Goal: Information Seeking & Learning: Find specific fact

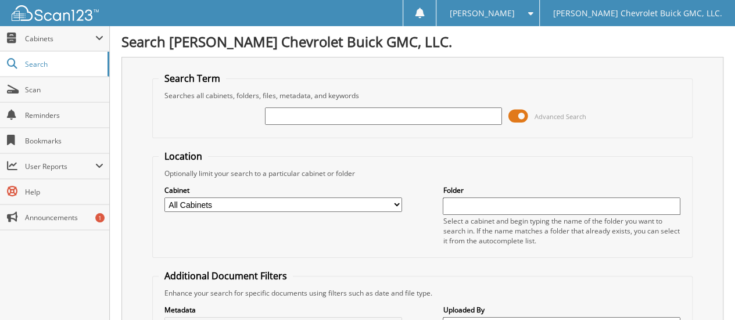
click at [291, 116] on input "text" at bounding box center [384, 115] width 238 height 17
type input "45834"
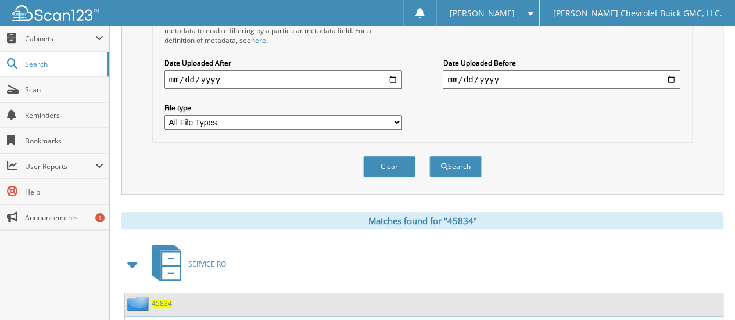
scroll to position [406, 0]
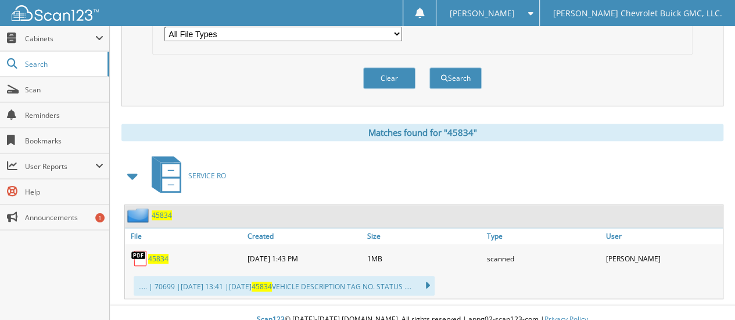
click at [157, 254] on span "45834" at bounding box center [158, 259] width 20 height 10
click at [158, 254] on span "45834" at bounding box center [158, 259] width 20 height 10
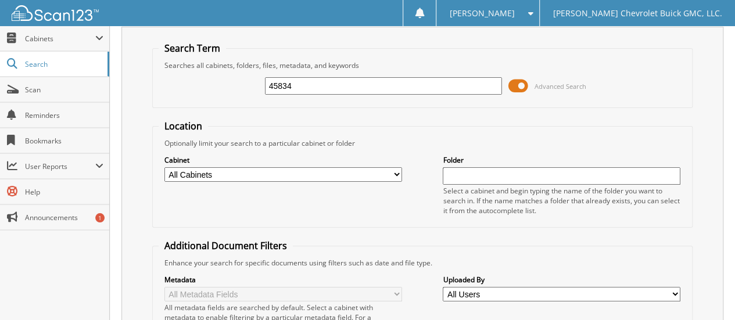
scroll to position [0, 0]
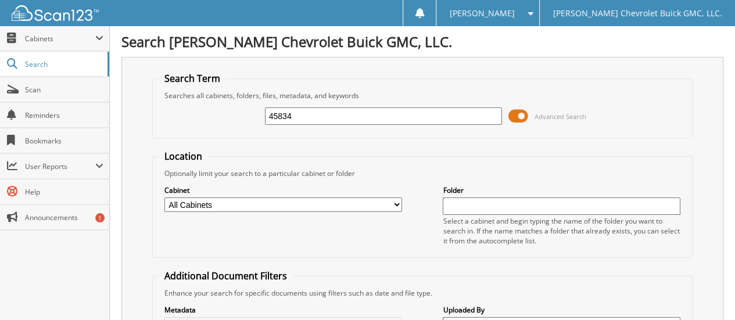
drag, startPoint x: 301, startPoint y: 113, endPoint x: 228, endPoint y: 126, distance: 74.3
click at [236, 126] on div "45834 Advanced Search" at bounding box center [423, 116] width 528 height 31
type input "tune"
click at [211, 203] on select "All Cabinets ACCOUNTS PAYABLE CAR DEALS EXTENDED WARRANTY & 3M PARTS SERVICE RO…" at bounding box center [283, 205] width 238 height 15
select select "32631"
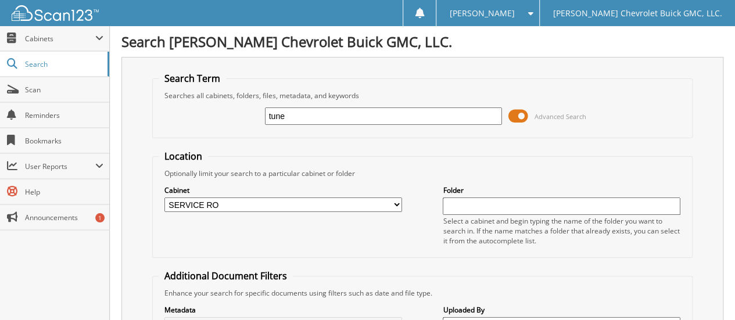
click at [164, 198] on select "All Cabinets ACCOUNTS PAYABLE CAR DEALS EXTENDED WARRANTY & 3M PARTS SERVICE RO…" at bounding box center [283, 205] width 238 height 15
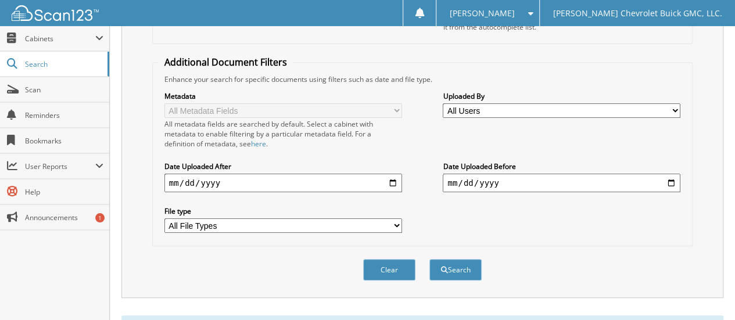
scroll to position [349, 0]
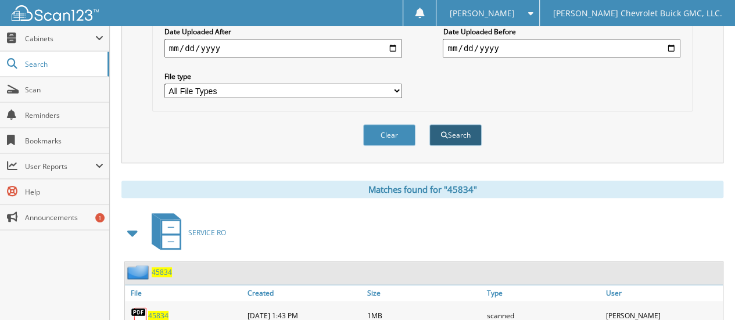
click at [455, 124] on button "Search" at bounding box center [455, 134] width 52 height 21
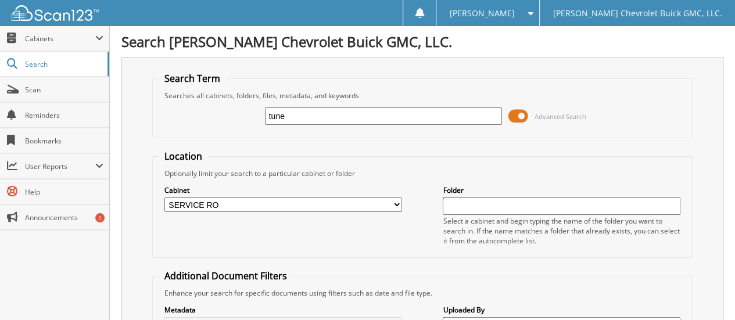
drag, startPoint x: 288, startPoint y: 117, endPoint x: 236, endPoint y: 121, distance: 52.5
click at [239, 123] on div "tune Advanced Search" at bounding box center [423, 116] width 528 height 31
type input "1488B"
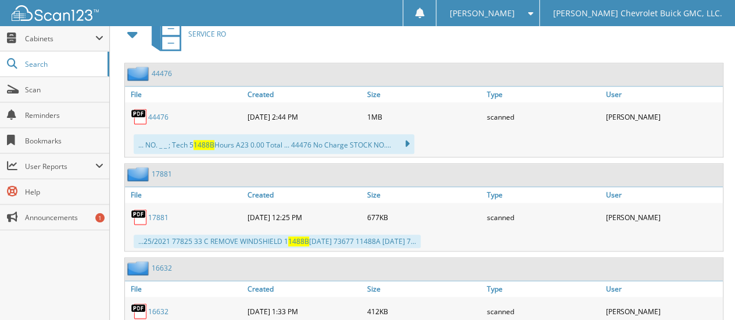
scroll to position [565, 0]
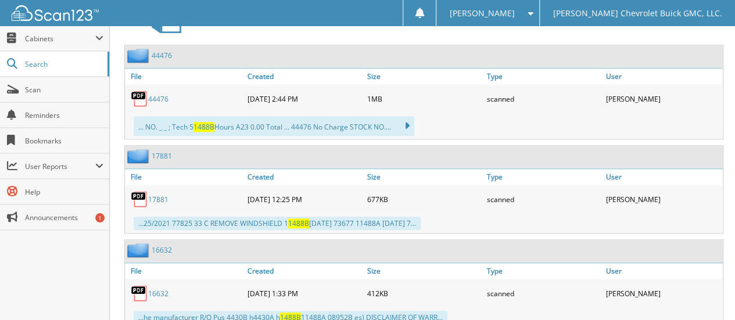
click at [158, 94] on link "44476" at bounding box center [158, 99] width 20 height 10
click at [157, 94] on link "44476" at bounding box center [158, 99] width 20 height 10
